Goal: Task Accomplishment & Management: Use online tool/utility

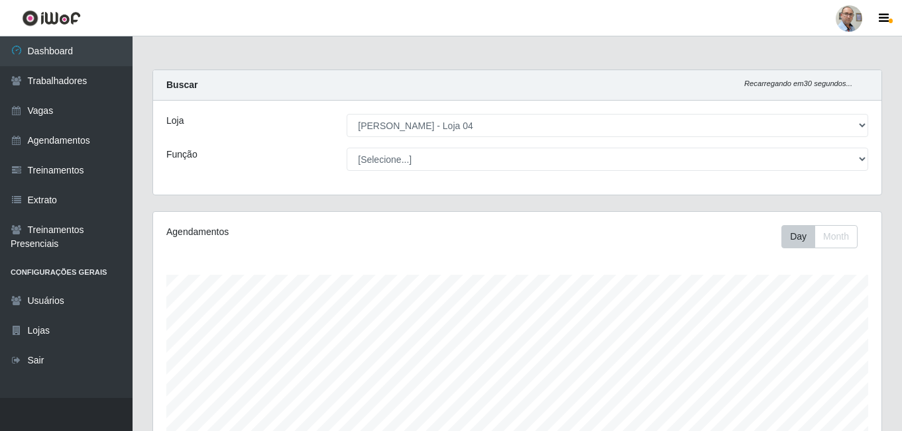
select select "251"
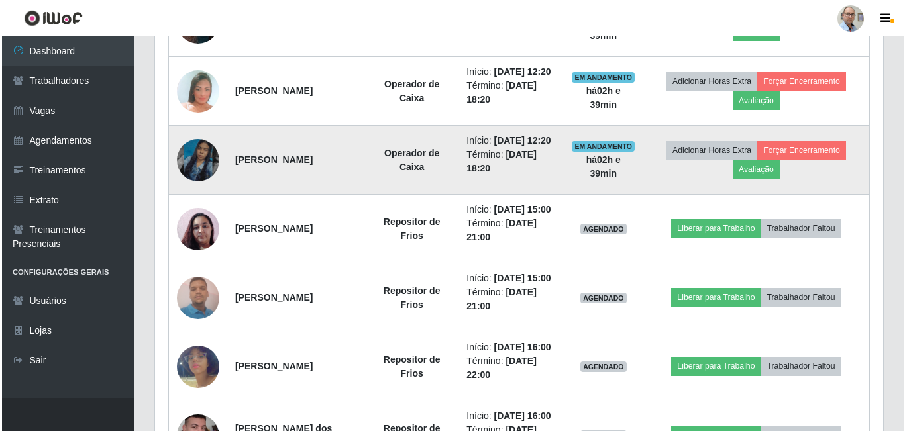
scroll to position [743, 0]
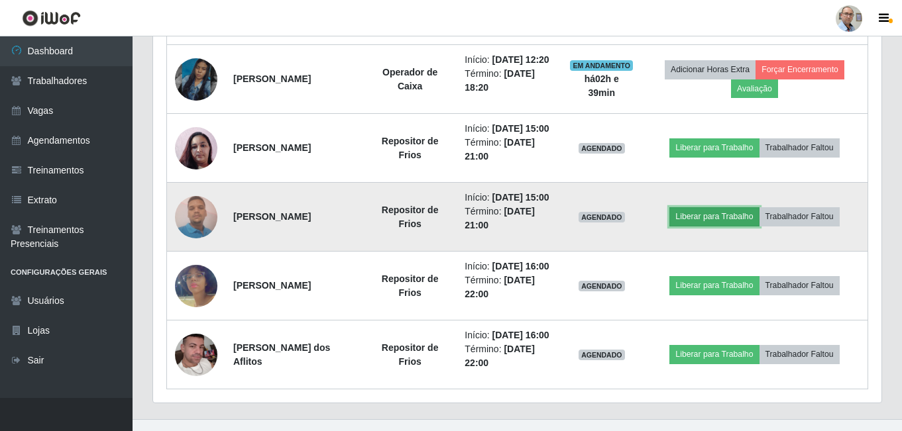
click at [725, 226] on button "Liberar para Trabalho" at bounding box center [713, 216] width 89 height 19
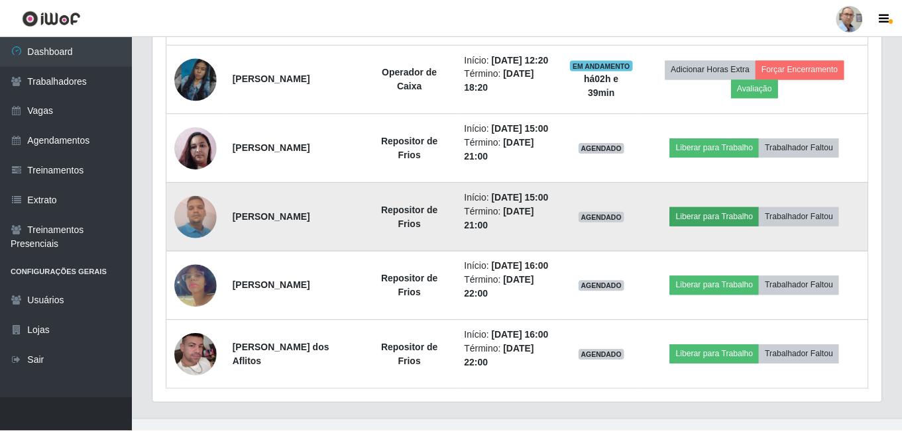
scroll to position [275, 721]
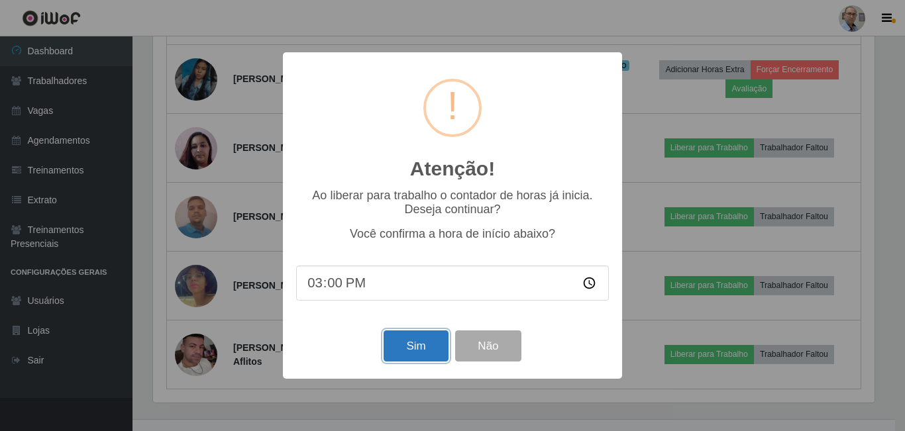
click at [412, 358] on button "Sim" at bounding box center [416, 346] width 64 height 31
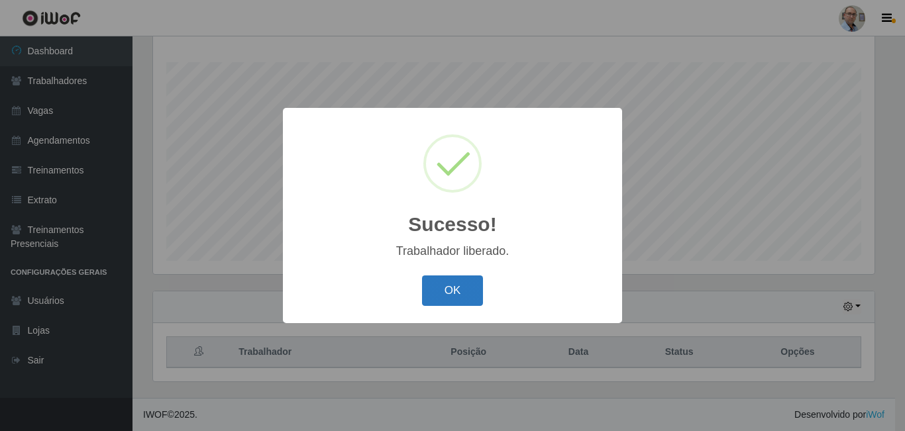
click at [456, 284] on button "OK" at bounding box center [453, 291] width 62 height 31
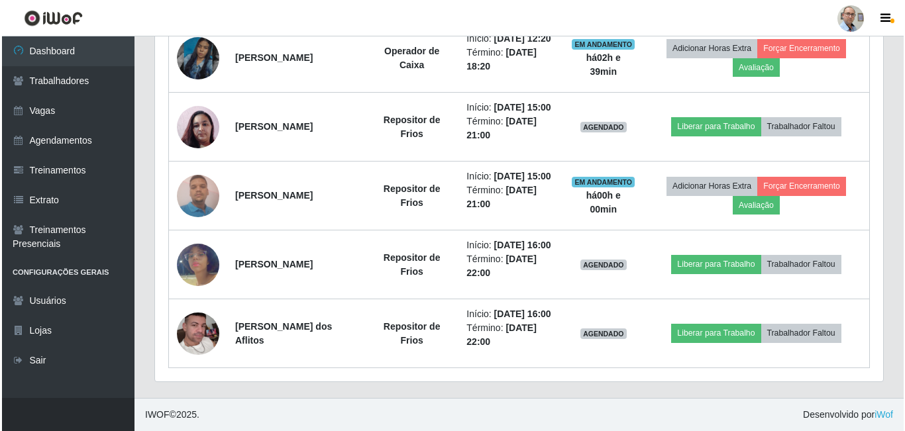
scroll to position [875, 0]
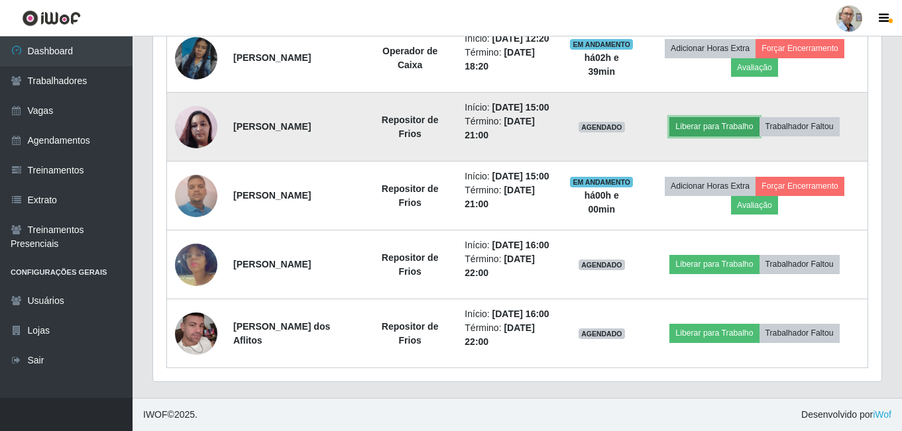
click at [714, 117] on button "Liberar para Trabalho" at bounding box center [713, 126] width 89 height 19
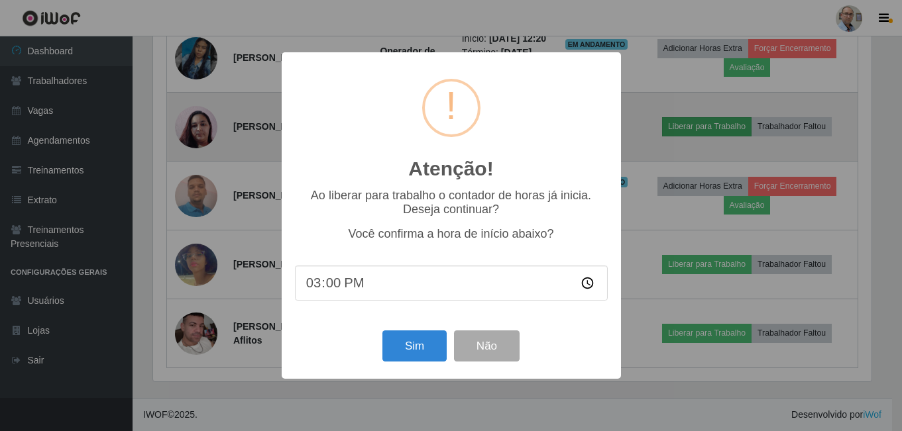
scroll to position [275, 721]
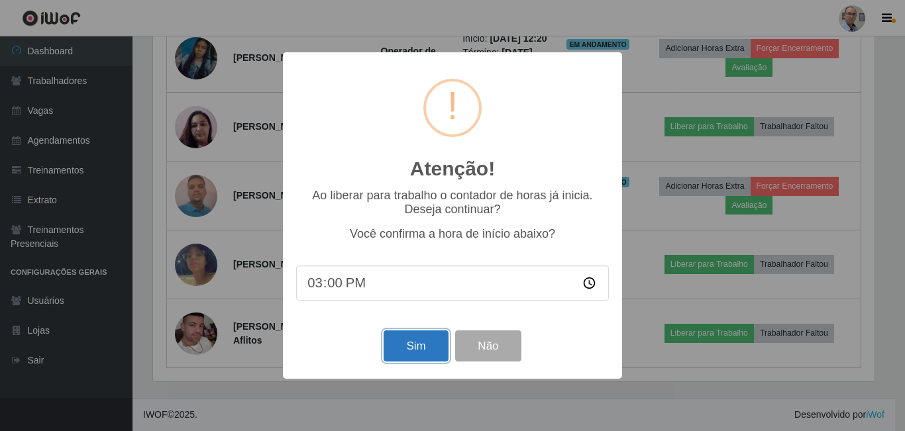
click at [403, 348] on button "Sim" at bounding box center [416, 346] width 64 height 31
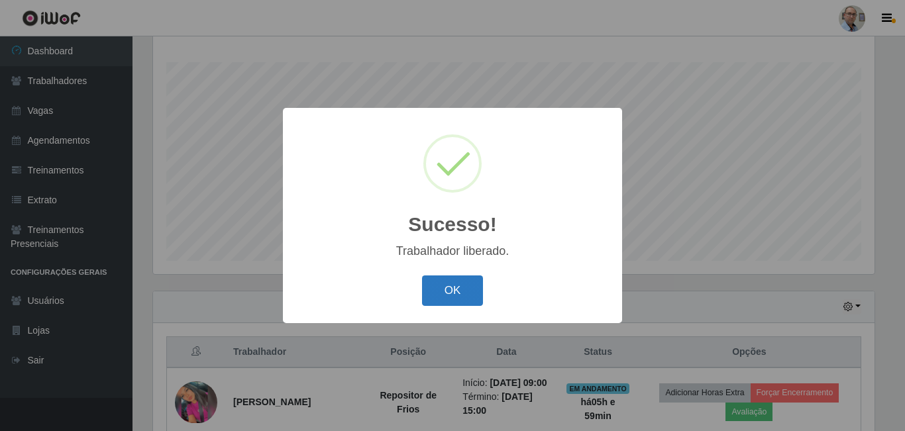
click at [454, 294] on button "OK" at bounding box center [453, 291] width 62 height 31
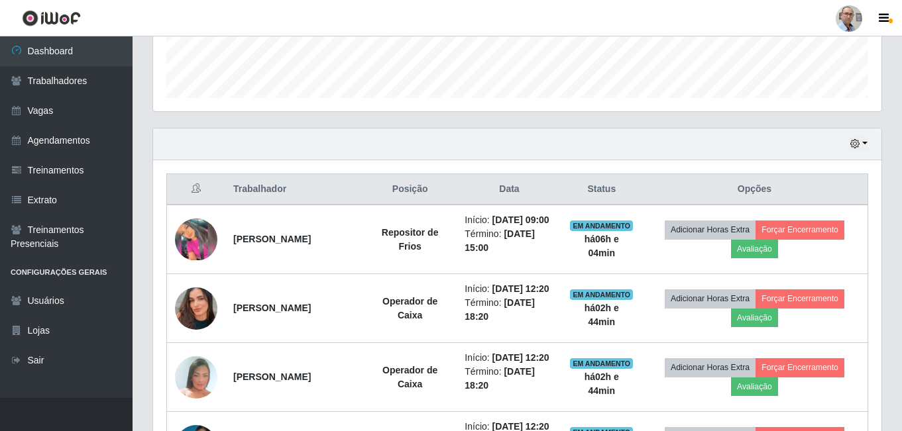
scroll to position [478, 0]
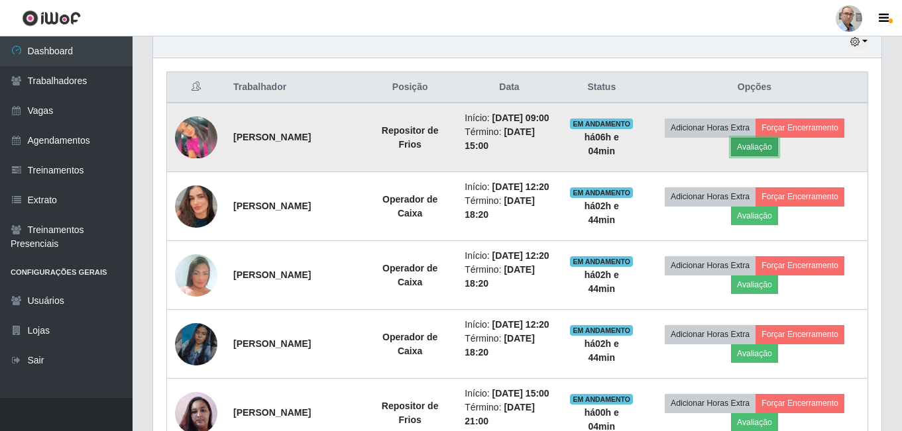
click at [760, 148] on button "Avaliação" at bounding box center [754, 147] width 47 height 19
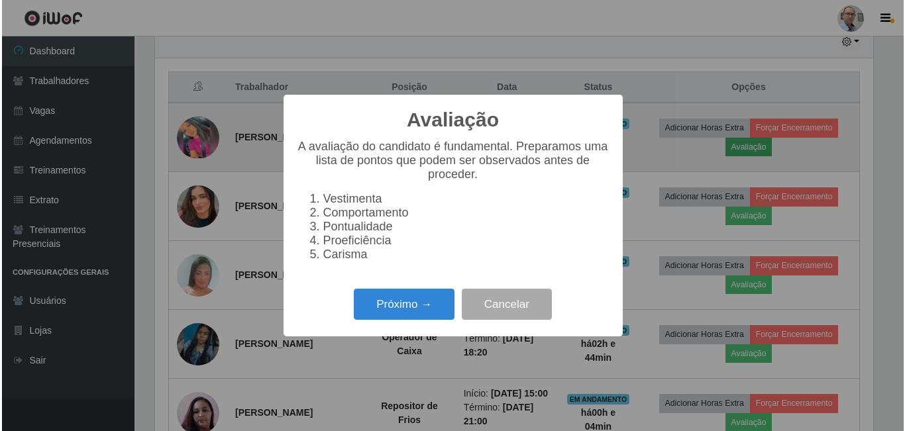
scroll to position [275, 721]
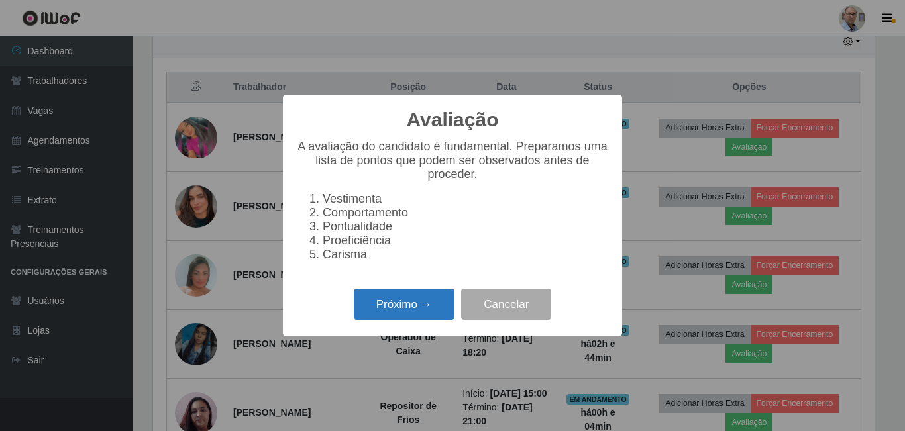
click at [426, 316] on button "Próximo →" at bounding box center [404, 304] width 101 height 31
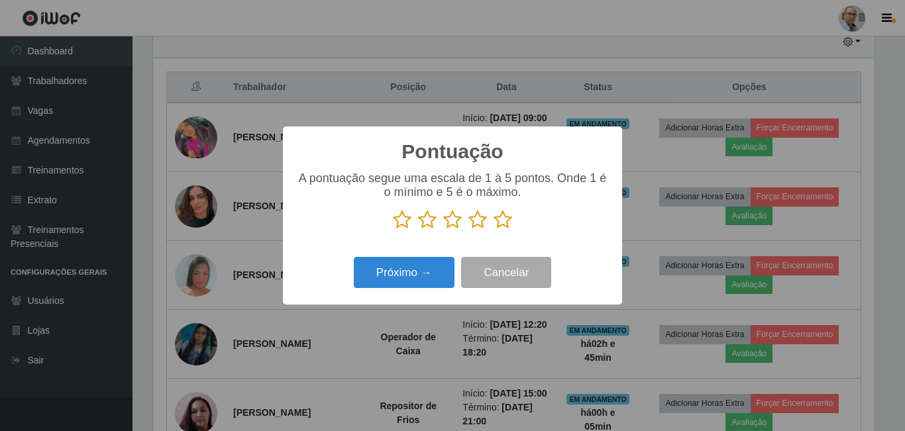
click at [504, 226] on icon at bounding box center [502, 220] width 19 height 20
click at [493, 230] on input "radio" at bounding box center [493, 230] width 0 height 0
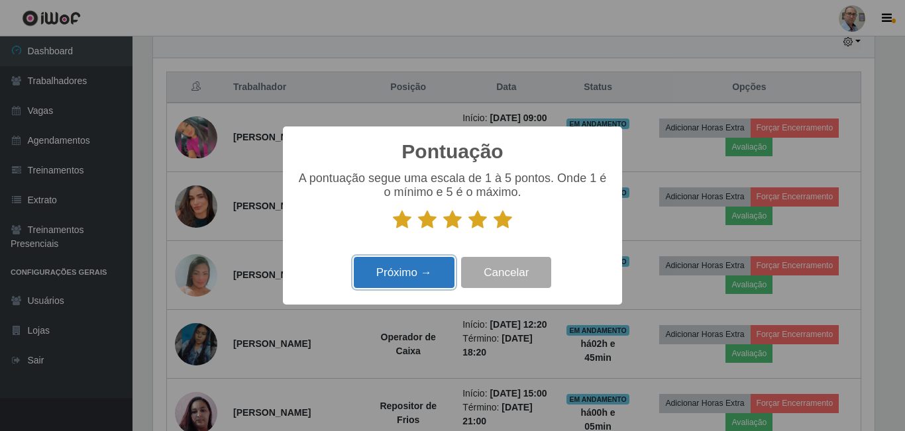
click at [435, 261] on button "Próximo →" at bounding box center [404, 272] width 101 height 31
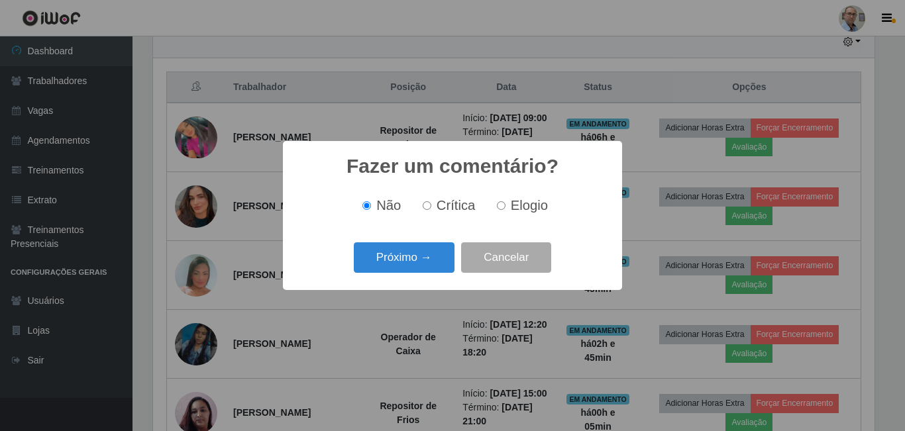
click at [435, 261] on button "Próximo →" at bounding box center [404, 257] width 101 height 31
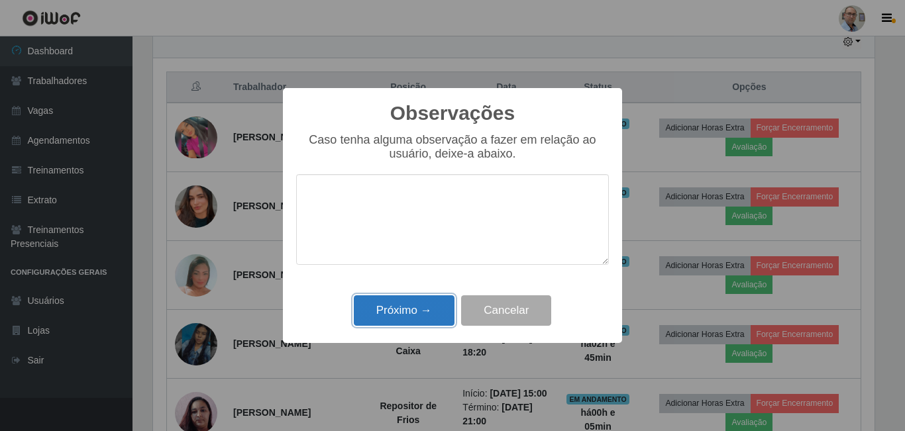
click at [423, 309] on button "Próximo →" at bounding box center [404, 310] width 101 height 31
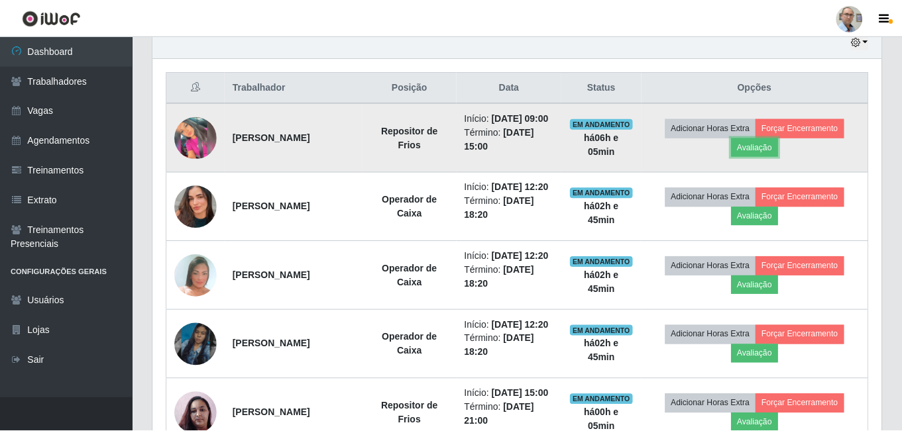
scroll to position [275, 728]
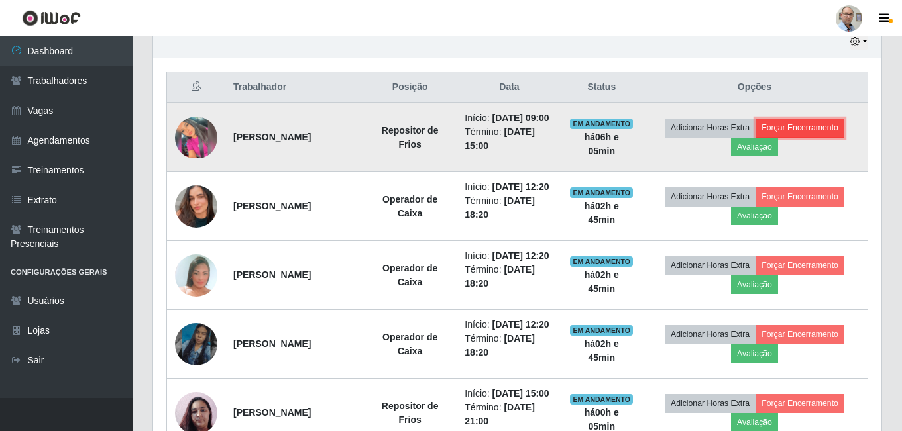
click at [819, 134] on button "Forçar Encerramento" at bounding box center [799, 128] width 89 height 19
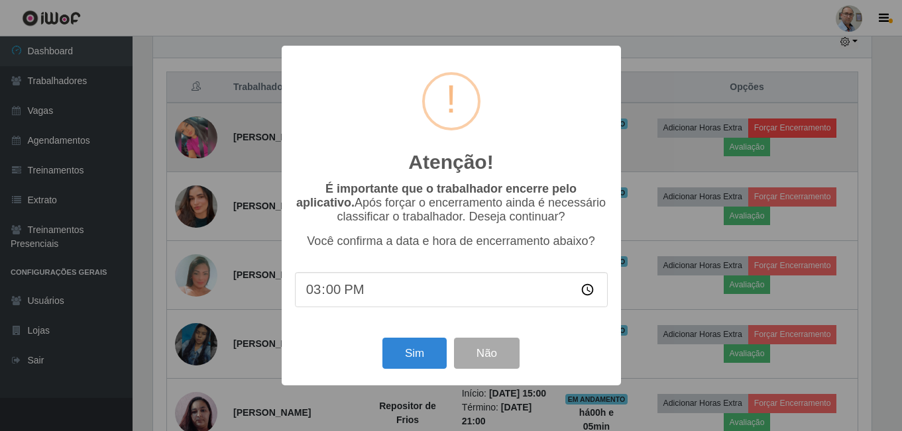
scroll to position [275, 721]
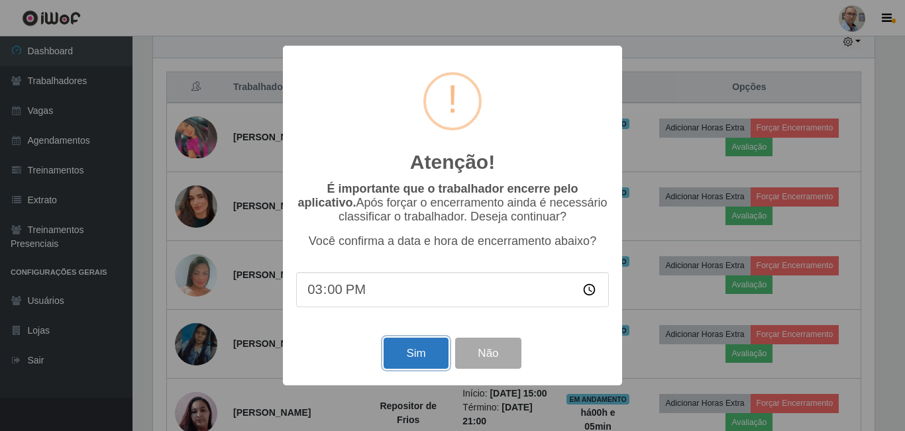
click at [419, 358] on button "Sim" at bounding box center [416, 353] width 64 height 31
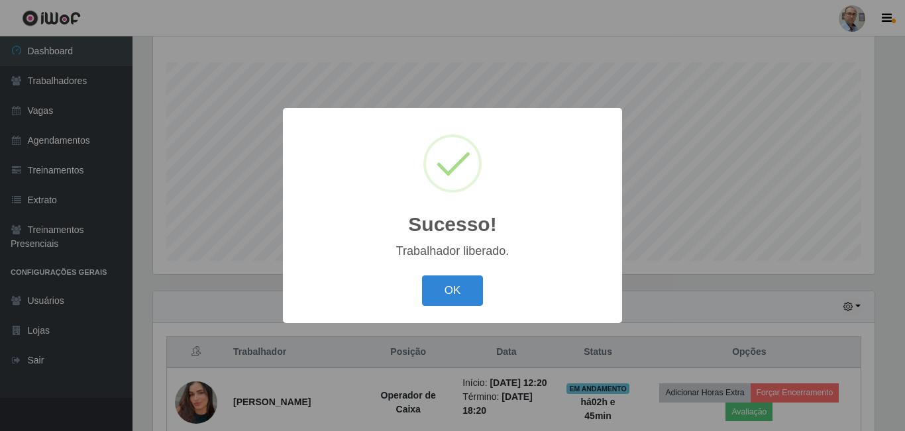
click at [465, 276] on div "OK Cancel" at bounding box center [452, 291] width 313 height 38
click at [463, 293] on button "OK" at bounding box center [453, 291] width 62 height 31
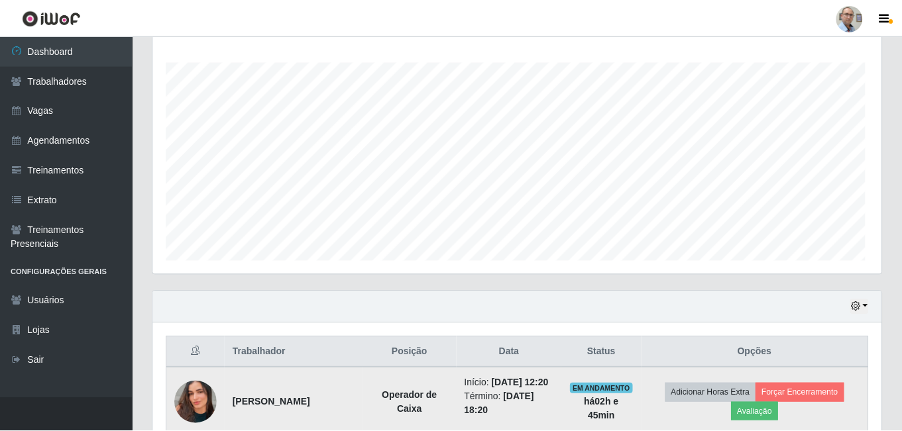
scroll to position [275, 728]
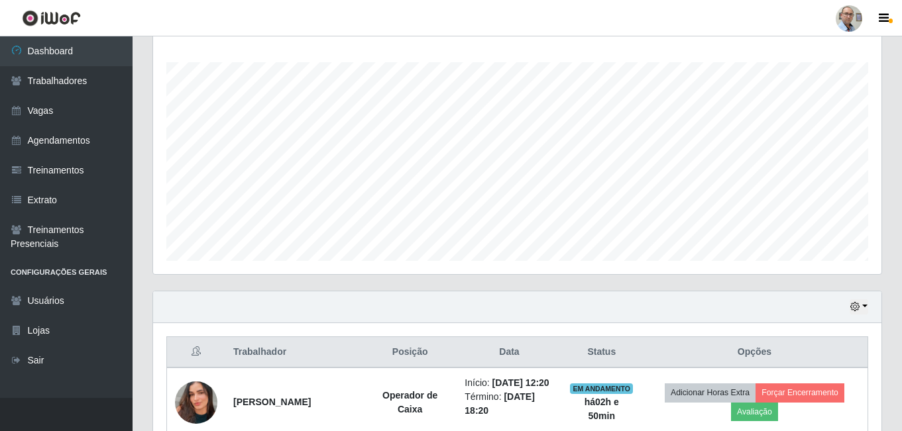
click at [527, 266] on div "Agendamentos Day Month 26/07 Agendamentos 195" at bounding box center [517, 136] width 728 height 275
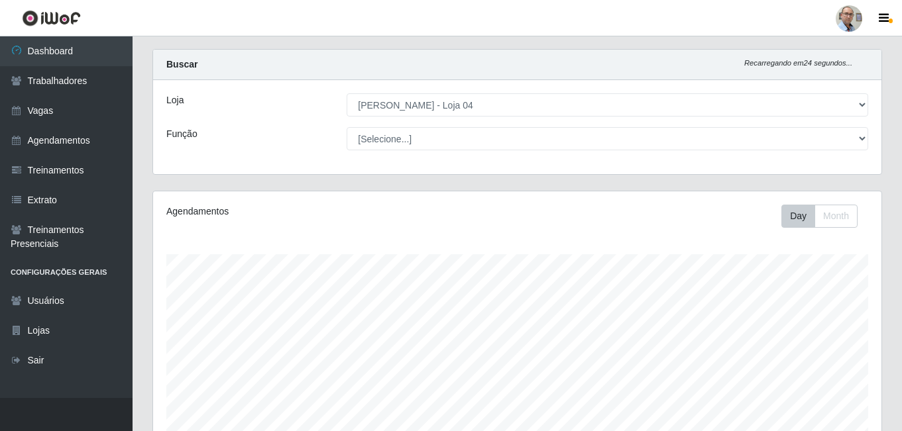
scroll to position [0, 0]
